Goal: Information Seeking & Learning: Learn about a topic

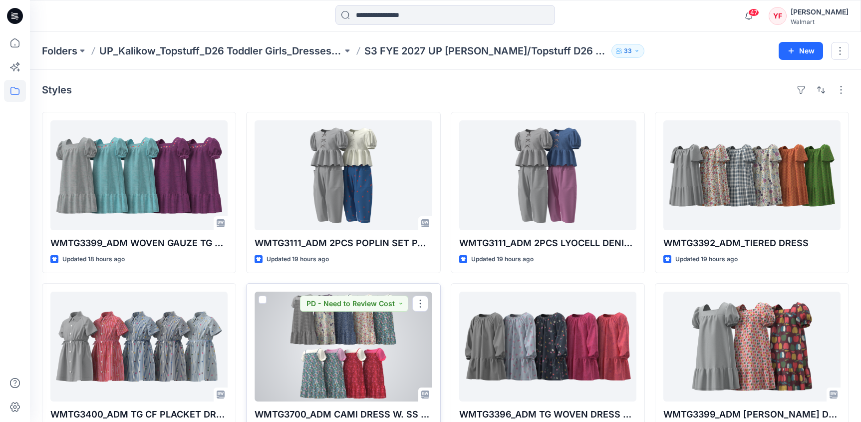
click at [399, 339] on div at bounding box center [342, 346] width 177 height 110
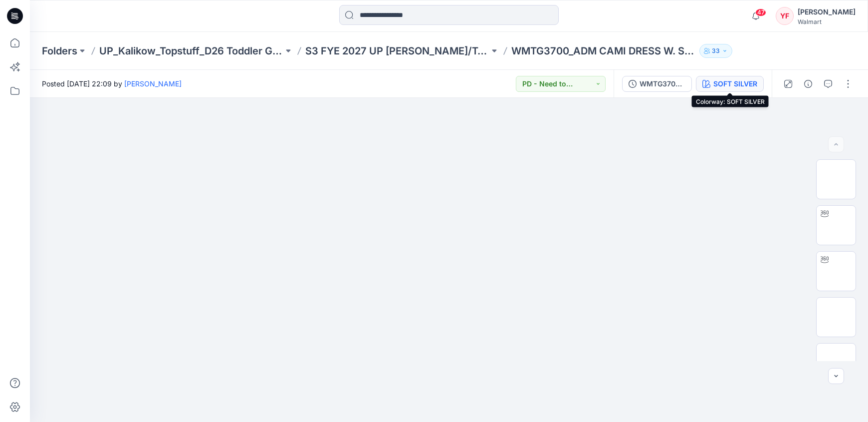
click at [734, 84] on div "SOFT SILVER" at bounding box center [735, 83] width 44 height 11
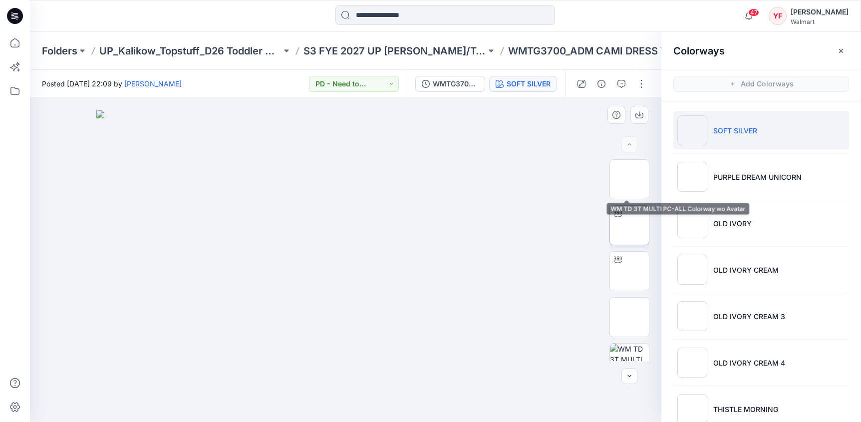
click at [629, 225] on img at bounding box center [629, 225] width 0 height 0
drag, startPoint x: 352, startPoint y: 274, endPoint x: 409, endPoint y: 268, distance: 57.6
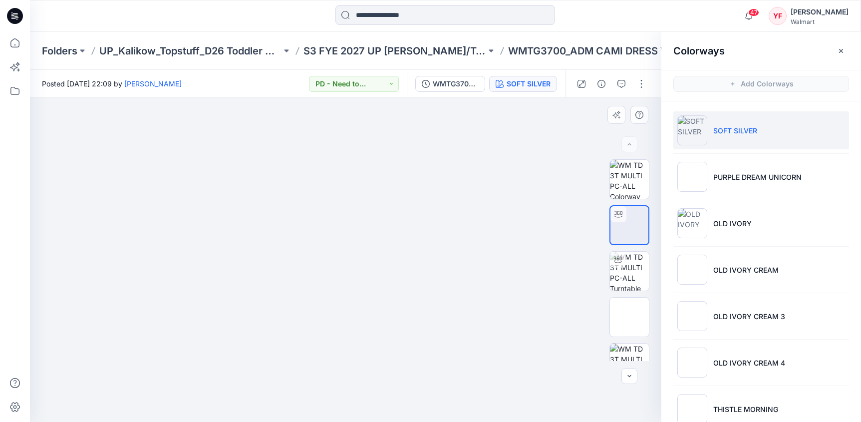
click at [409, 268] on div at bounding box center [345, 260] width 631 height 324
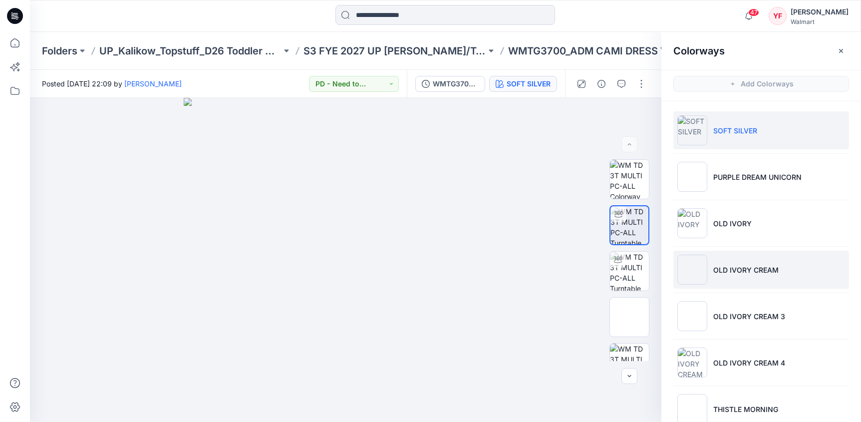
click at [774, 273] on p "OLD IVORY CREAM" at bounding box center [745, 269] width 65 height 10
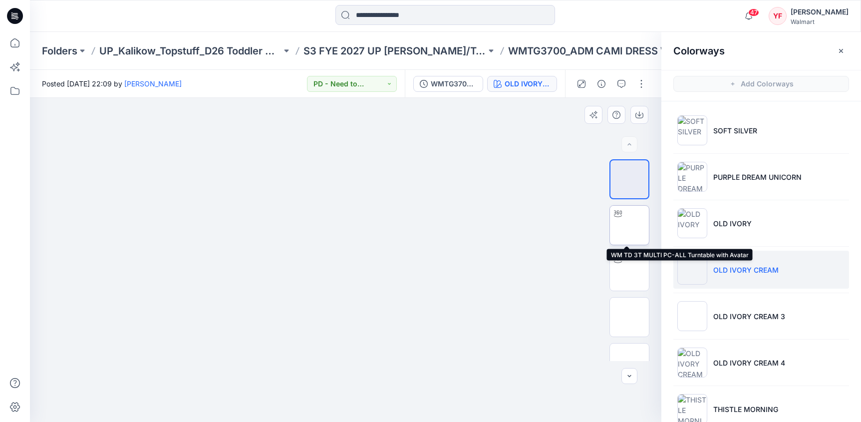
click at [629, 225] on img at bounding box center [629, 225] width 0 height 0
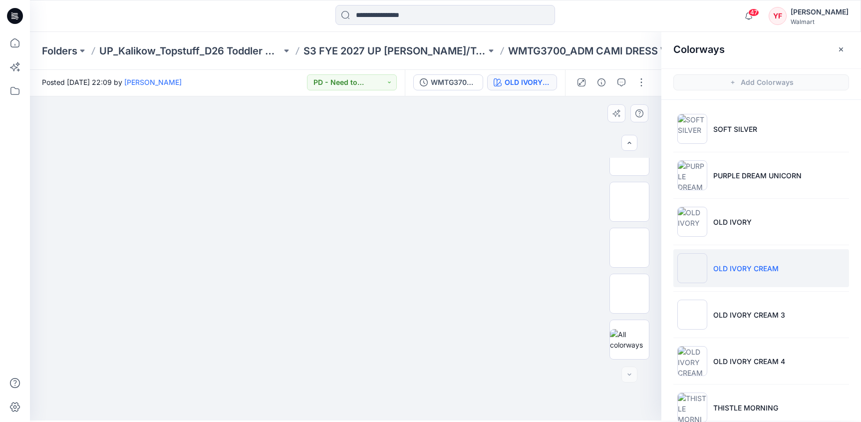
scroll to position [3, 0]
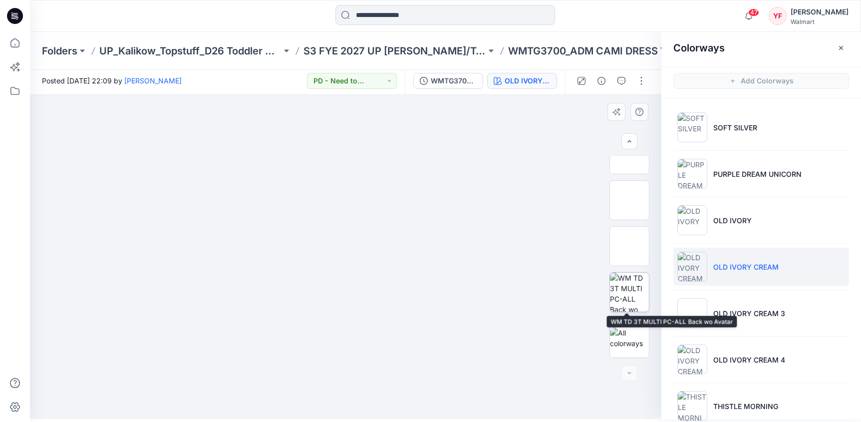
click at [626, 294] on img at bounding box center [629, 291] width 39 height 39
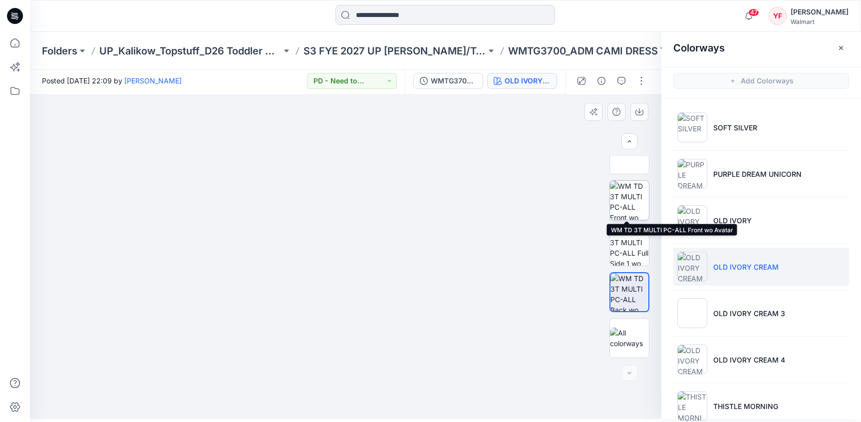
click at [627, 208] on img at bounding box center [629, 200] width 39 height 39
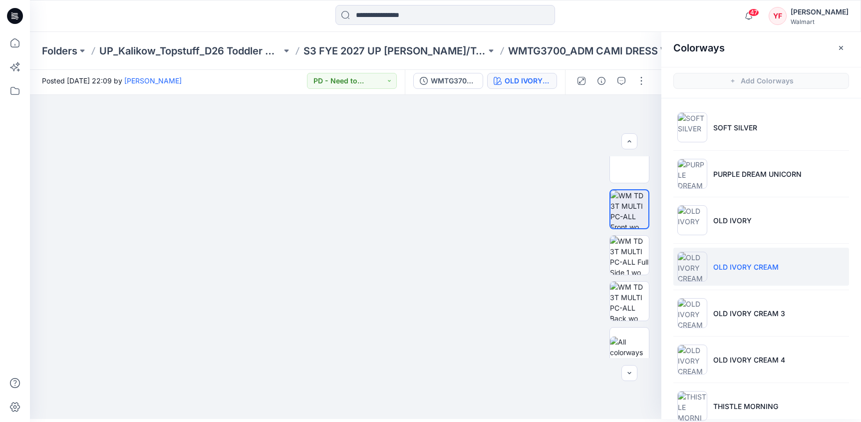
scroll to position [409, 0]
drag, startPoint x: 355, startPoint y: 134, endPoint x: 349, endPoint y: 209, distance: 75.1
click at [349, 91] on img at bounding box center [345, 91] width 481 height 0
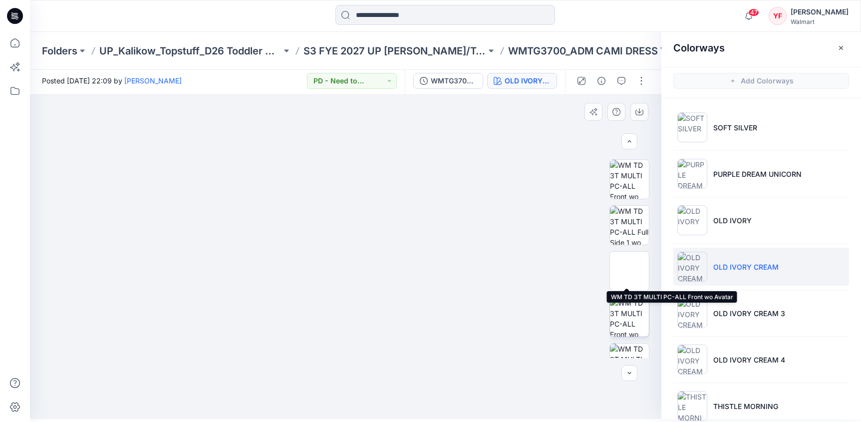
scroll to position [178, 0]
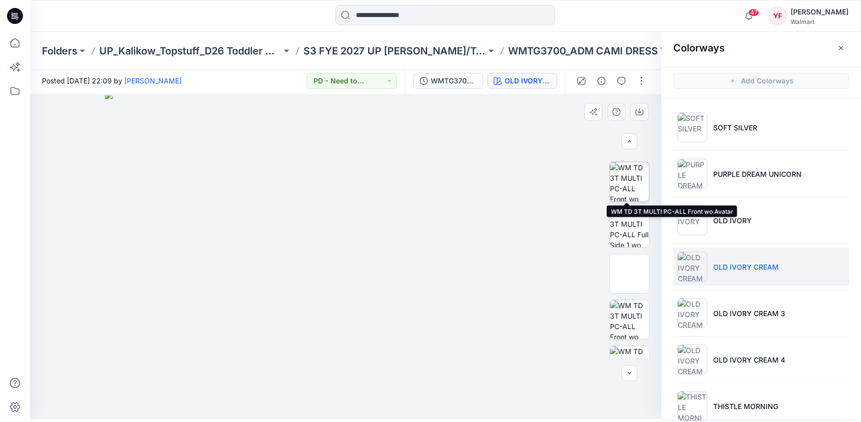
click at [631, 182] on img at bounding box center [629, 181] width 39 height 39
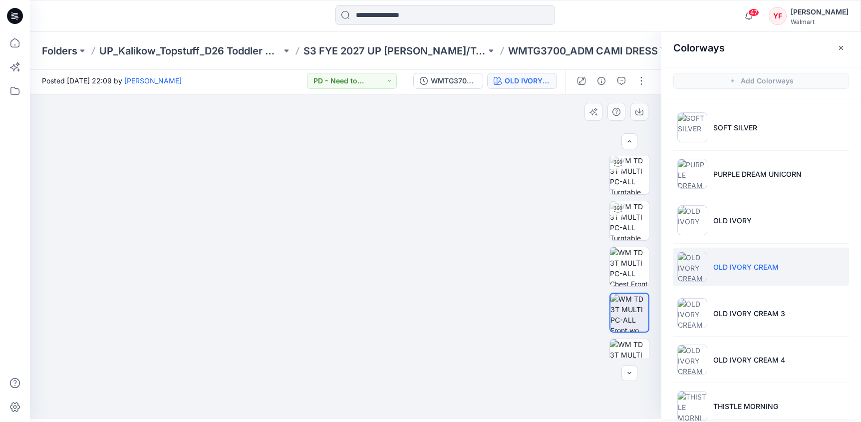
scroll to position [36, 0]
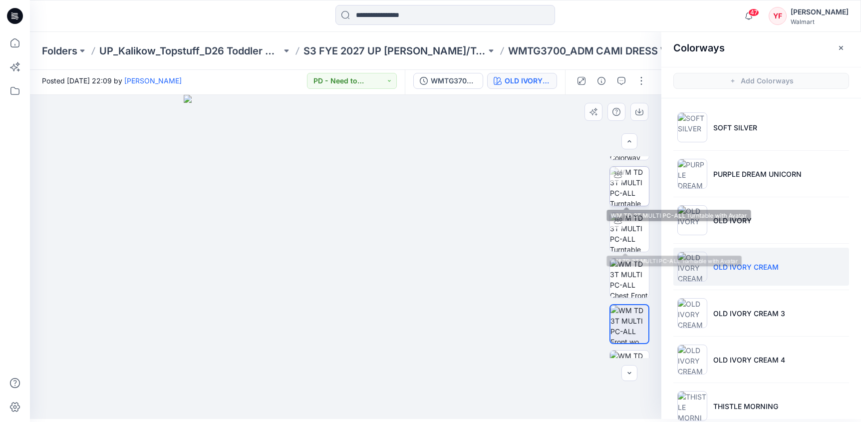
click at [633, 188] on img at bounding box center [629, 186] width 39 height 39
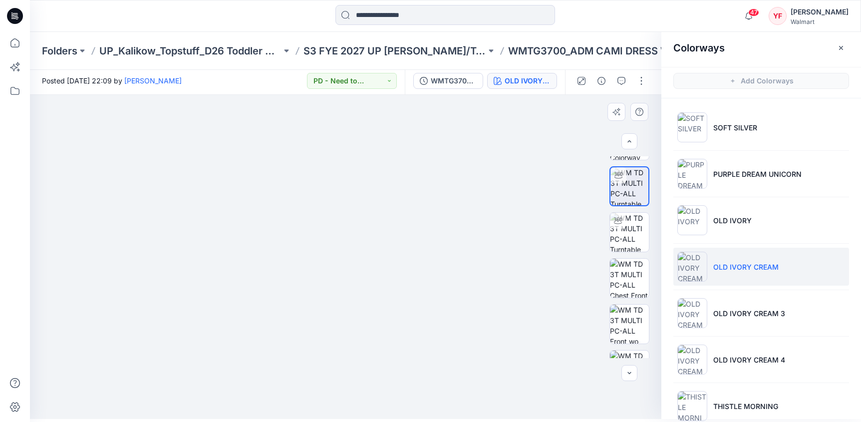
drag, startPoint x: 391, startPoint y: 176, endPoint x: 377, endPoint y: 259, distance: 85.0
click at [377, 259] on img at bounding box center [345, 236] width 576 height 365
drag, startPoint x: 377, startPoint y: 259, endPoint x: 373, endPoint y: 286, distance: 26.7
click at [373, 286] on img at bounding box center [345, 248] width 576 height 341
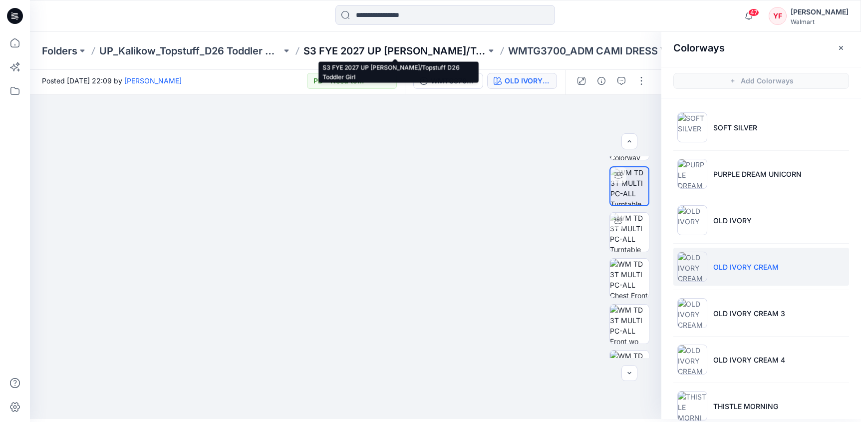
click at [430, 47] on p "S3 FYE 2027 UP [PERSON_NAME]/Topstuff D26 Toddler Girl" at bounding box center [394, 51] width 182 height 14
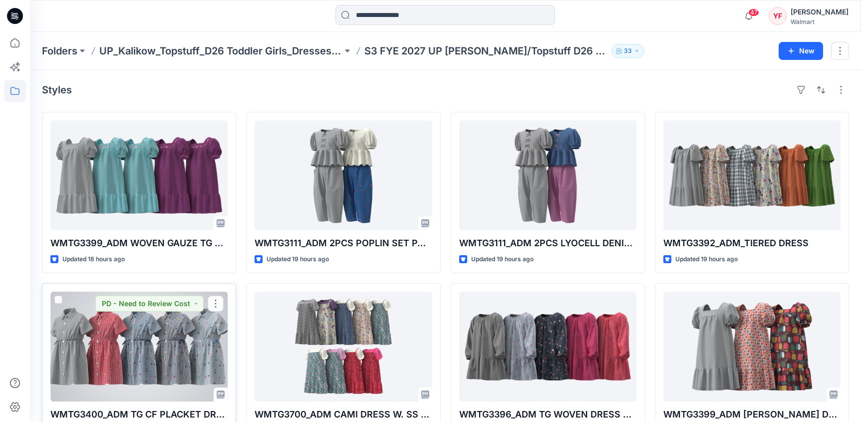
click at [157, 361] on div at bounding box center [138, 346] width 177 height 110
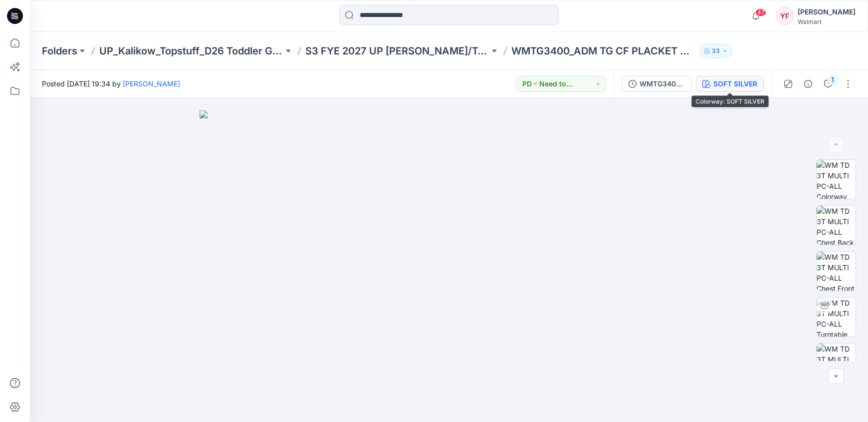
click at [710, 86] on button "SOFT SILVER" at bounding box center [730, 84] width 68 height 16
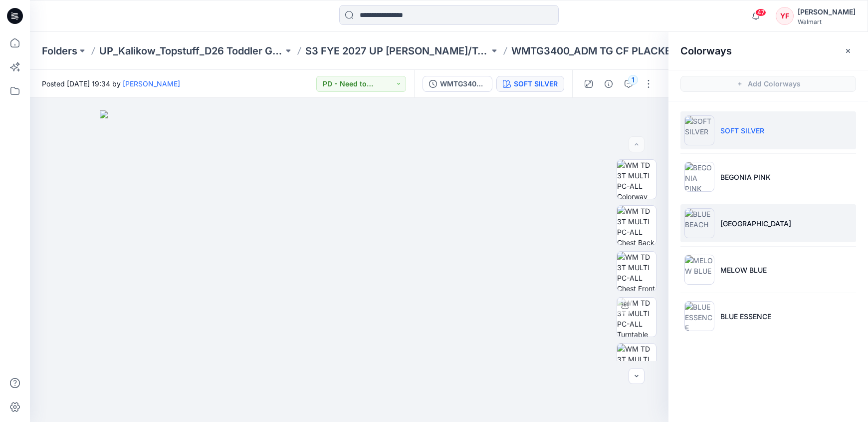
click at [785, 221] on li "[GEOGRAPHIC_DATA]" at bounding box center [768, 223] width 176 height 38
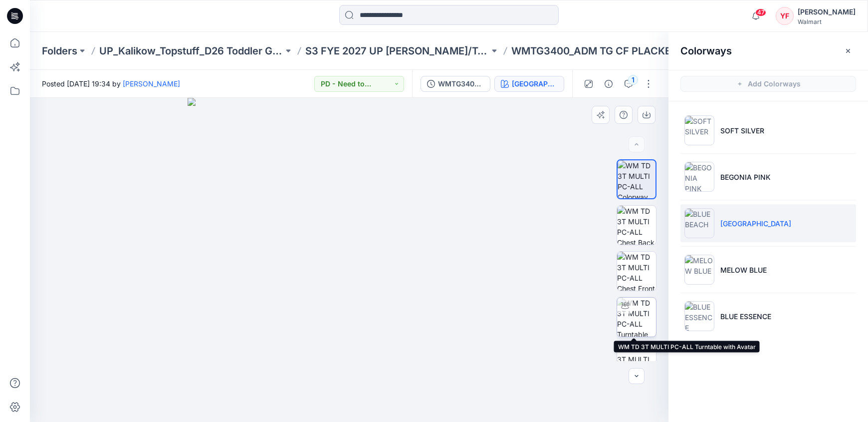
click at [642, 308] on img at bounding box center [636, 316] width 39 height 39
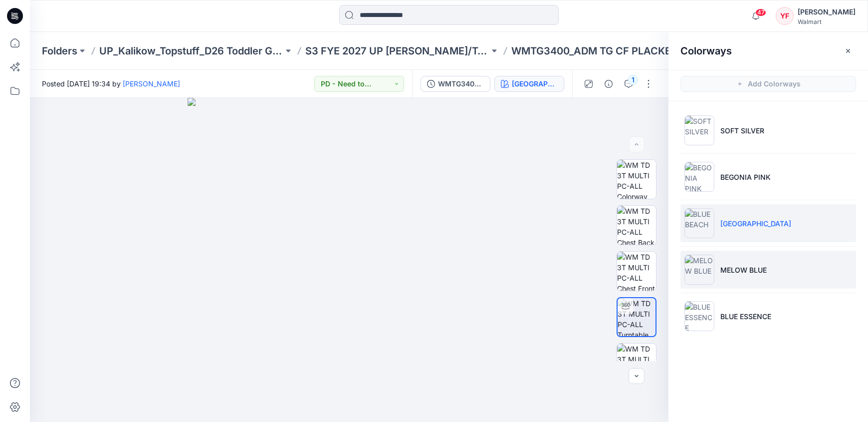
click at [760, 287] on li "MELOW BLUE" at bounding box center [768, 269] width 176 height 38
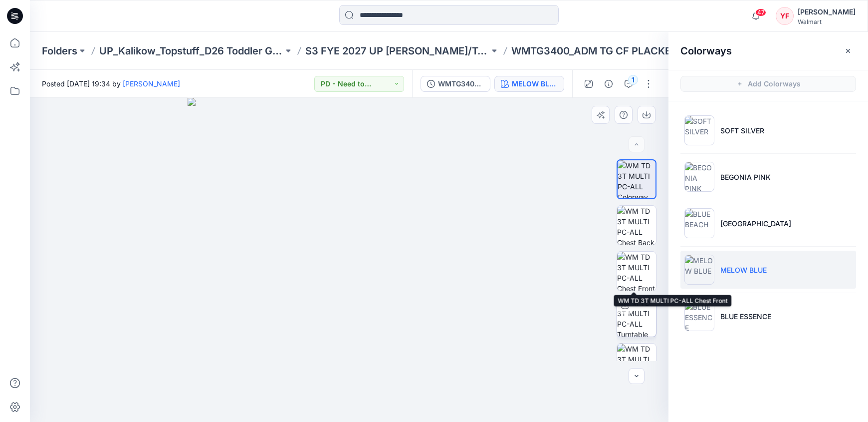
click at [629, 306] on div at bounding box center [625, 305] width 16 height 16
